Goal: Task Accomplishment & Management: Use online tool/utility

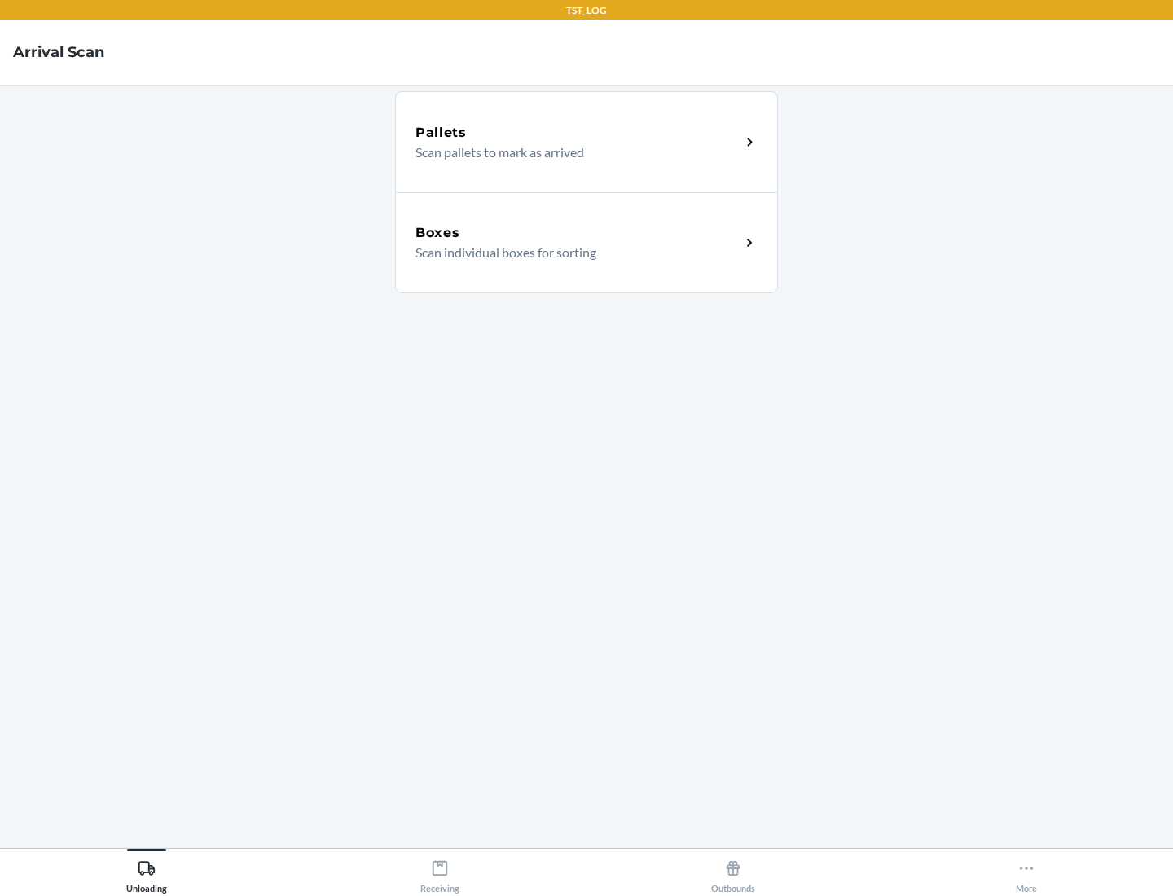
click at [577, 233] on div "Boxes" at bounding box center [577, 233] width 325 height 20
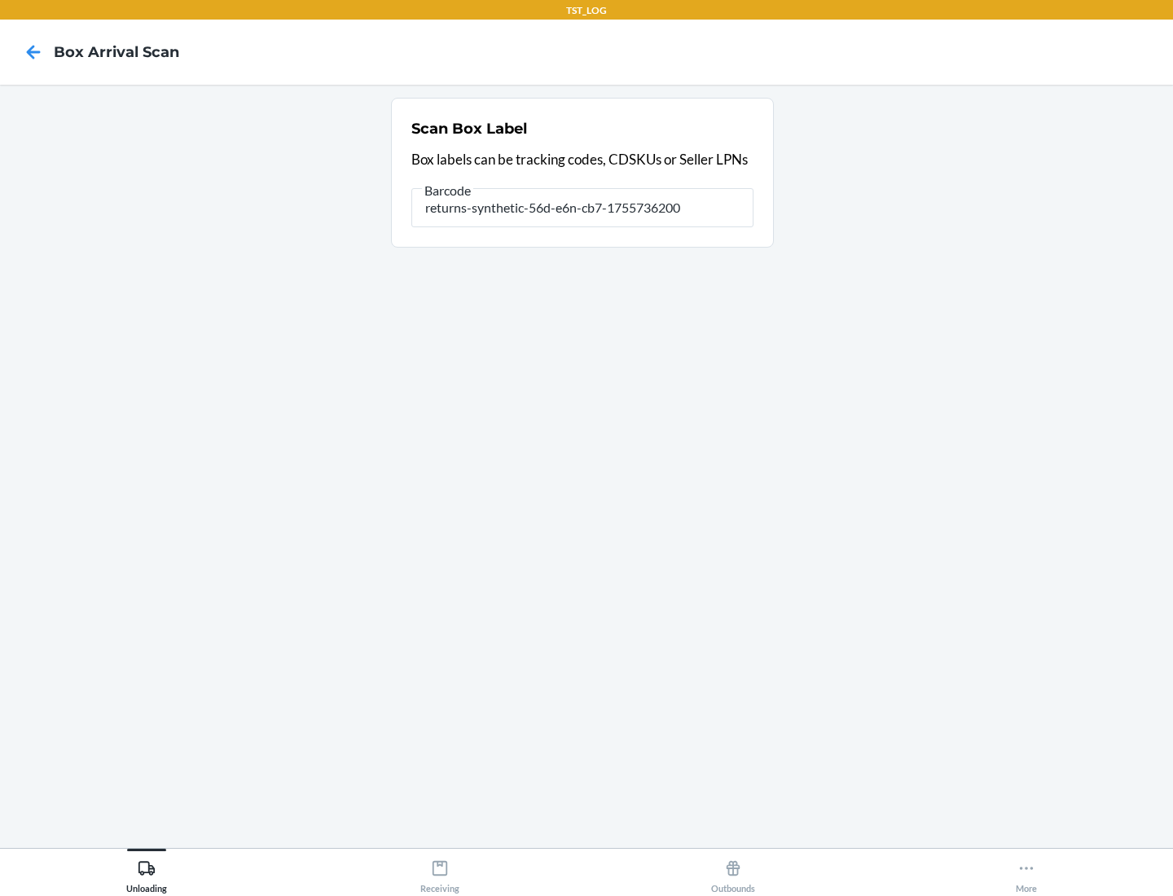
type input "returns-synthetic-56d-e6n-cb7-1755736200"
